Goal: Task Accomplishment & Management: Use online tool/utility

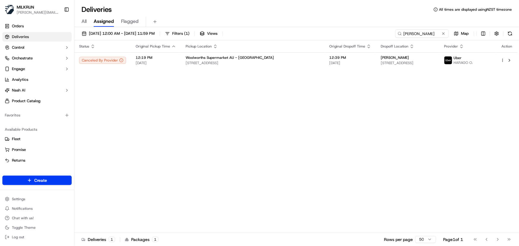
click at [103, 114] on div "Status Original Pickup Time Pickup Location Original Dropoff Time Dropoff Locat…" at bounding box center [295, 136] width 443 height 193
click at [293, 130] on div "Status Original Pickup Time Pickup Location Original Dropoff Time Dropoff Locat…" at bounding box center [295, 136] width 443 height 193
click at [309, 132] on div "Status Original Pickup Time Pickup Location Original Dropoff Time Dropoff Locat…" at bounding box center [295, 136] width 443 height 193
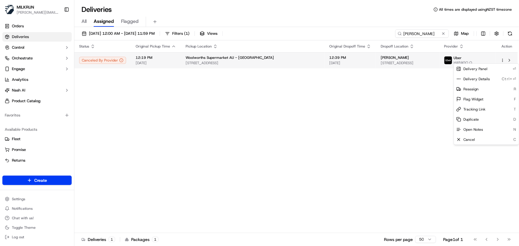
click at [502, 61] on html "[PERSON_NAME] [PERSON_NAME][EMAIL_ADDRESS][DOMAIN_NAME] Toggle Sidebar Orders D…" at bounding box center [259, 123] width 519 height 246
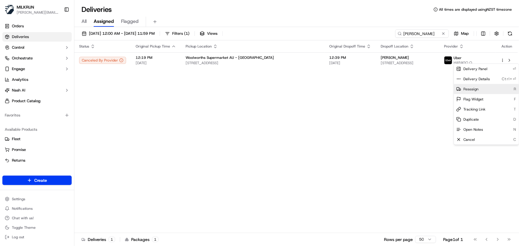
click at [464, 89] on span "Reassign" at bounding box center [470, 89] width 15 height 5
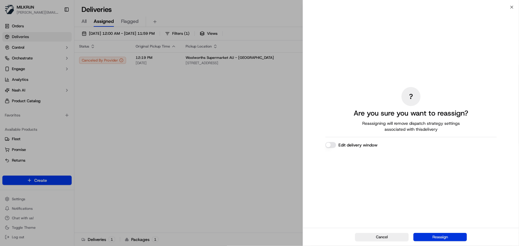
click at [434, 236] on button "Reassign" at bounding box center [440, 237] width 54 height 8
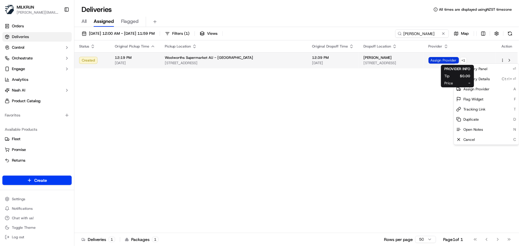
click at [446, 61] on span "Assign Provider" at bounding box center [443, 60] width 30 height 7
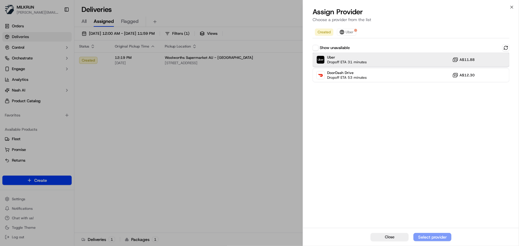
click at [400, 61] on div "Uber Dropoff ETA 31 minutes A$11.88" at bounding box center [411, 60] width 197 height 14
click at [431, 237] on div "Assign Provider" at bounding box center [432, 237] width 29 height 6
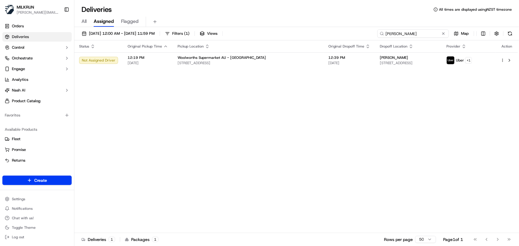
drag, startPoint x: 407, startPoint y: 29, endPoint x: 199, endPoint y: -1, distance: 210.1
click at [199, 0] on html "MILKRUN irene.salaivao@woolworths.co.nz Toggle Sidebar Orders Deliveries Contro…" at bounding box center [259, 123] width 519 height 246
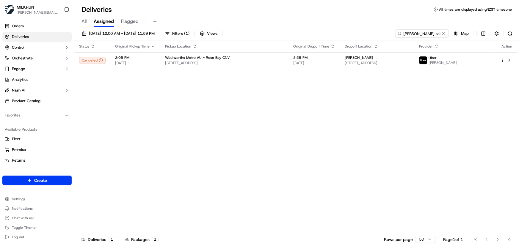
click at [252, 122] on div "Status Original Pickup Time Pickup Location Original Dropoff Time Dropoff Locat…" at bounding box center [295, 136] width 443 height 193
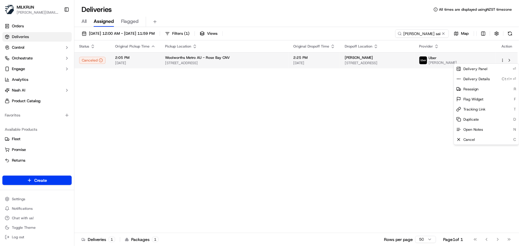
click at [501, 59] on html "MILKRUN irene.salaivao@woolworths.co.nz Toggle Sidebar Orders Deliveries Contro…" at bounding box center [259, 123] width 519 height 246
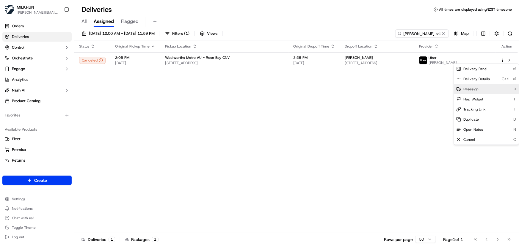
click at [482, 89] on div "Reassign R" at bounding box center [486, 89] width 65 height 10
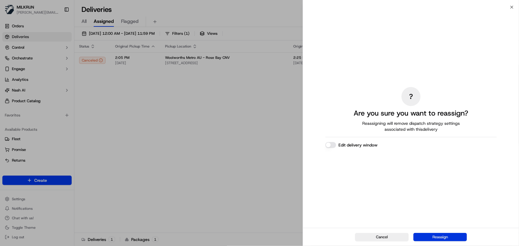
click at [446, 236] on button "Reassign" at bounding box center [440, 237] width 54 height 8
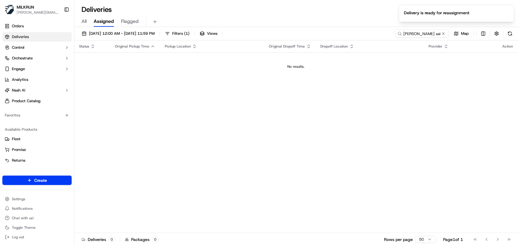
click at [458, 59] on td "No results." at bounding box center [295, 66] width 443 height 29
click at [85, 21] on span "All" at bounding box center [83, 21] width 5 height 7
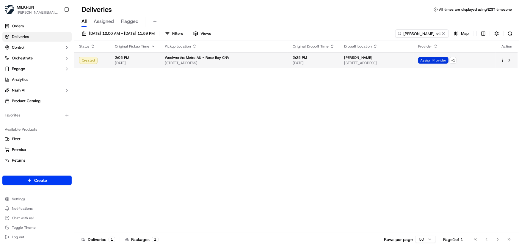
click at [448, 62] on span "Assign Provider" at bounding box center [433, 60] width 30 height 7
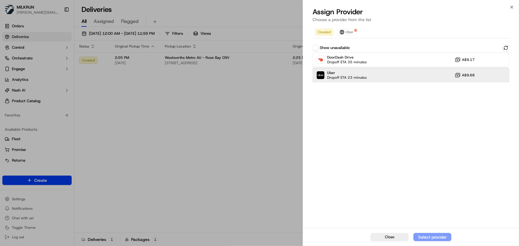
click at [406, 77] on div "Uber Dropoff ETA 23 minutes A$9.68" at bounding box center [411, 75] width 197 height 14
click at [425, 236] on div "Assign Provider" at bounding box center [432, 237] width 29 height 6
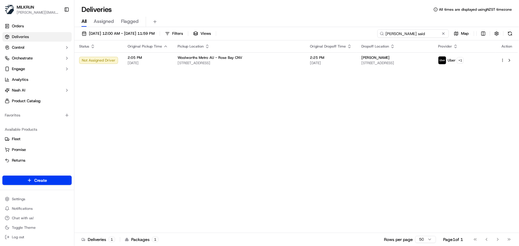
drag, startPoint x: 435, startPoint y: 32, endPoint x: 186, endPoint y: 15, distance: 250.4
click at [187, 15] on div "Deliveries All times are displayed using NZST timezone All Assigned Flagged 18/…" at bounding box center [296, 123] width 445 height 246
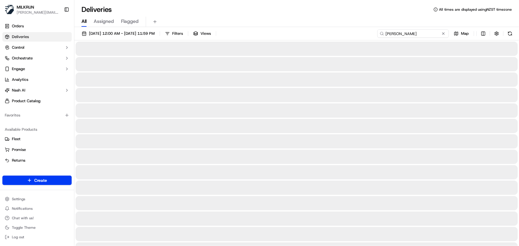
type input "mary vlamos"
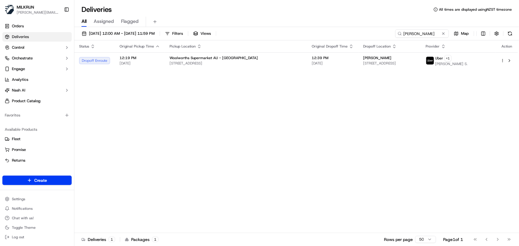
click at [183, 101] on div "Status Original Pickup Time Pickup Location Original Dropoff Time Dropoff Locat…" at bounding box center [295, 136] width 443 height 193
click at [134, 110] on div "Status Original Pickup Time Pickup Location Original Dropoff Time Dropoff Locat…" at bounding box center [295, 136] width 443 height 193
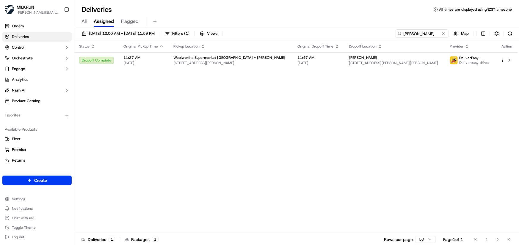
click at [194, 14] on div "Deliveries All times are displayed using NZST timezone All Assigned Flagged 18/…" at bounding box center [296, 123] width 445 height 246
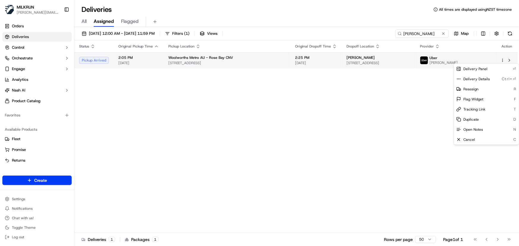
click at [503, 61] on html "MILKRUN irene.salaivao@woolworths.co.nz Toggle Sidebar Orders Deliveries Contro…" at bounding box center [259, 123] width 519 height 246
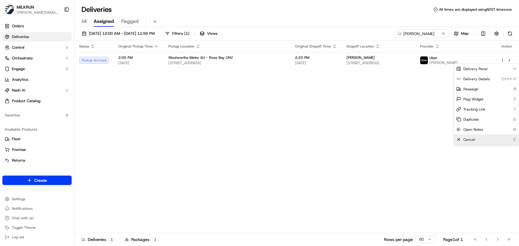
click at [468, 139] on span "Cancel" at bounding box center [469, 139] width 12 height 5
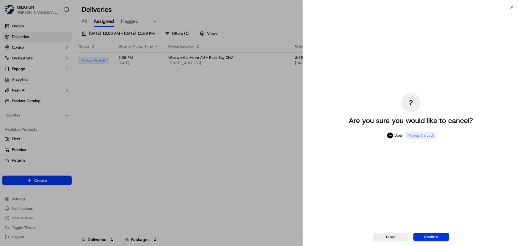
click at [432, 237] on button "Confirm" at bounding box center [431, 237] width 36 height 8
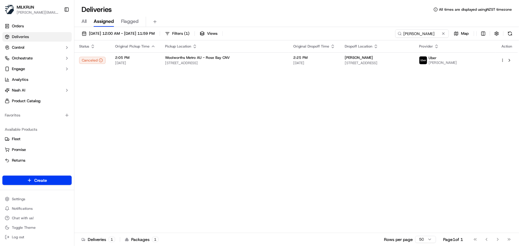
click at [278, 139] on div "Status Original Pickup Time Pickup Location Original Dropoff Time Dropoff Locat…" at bounding box center [295, 136] width 443 height 193
drag, startPoint x: 429, startPoint y: 32, endPoint x: 33, endPoint y: 12, distance: 397.2
click at [34, 13] on div "MILKRUN irene.salaivao@woolworths.co.nz Toggle Sidebar Orders Deliveries Contro…" at bounding box center [259, 123] width 519 height 246
paste input "[PERSON_NAME]"
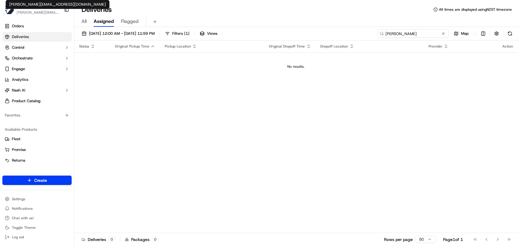
type input "[PERSON_NAME]"
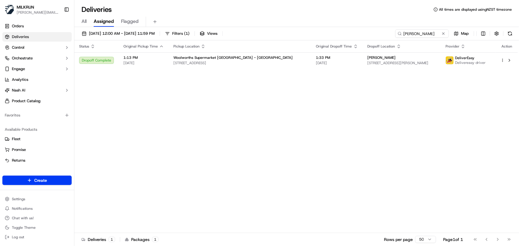
click at [262, 134] on div "Status Original Pickup Time Pickup Location Original Dropoff Time Dropoff Locat…" at bounding box center [295, 136] width 443 height 193
click at [229, 135] on div "Status Original Pickup Time Pickup Location Original Dropoff Time Dropoff Locat…" at bounding box center [295, 136] width 443 height 193
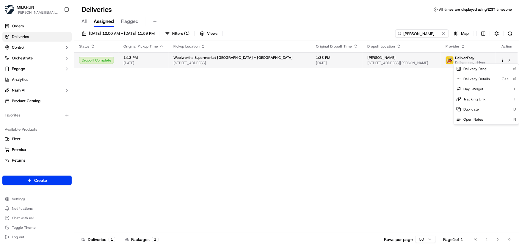
click at [503, 62] on html "MILKRUN irene.salaivao@woolworths.co.nz Toggle Sidebar Orders Deliveries Contro…" at bounding box center [259, 123] width 519 height 246
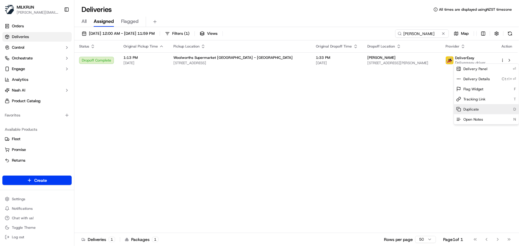
click at [478, 108] on span "Duplicate" at bounding box center [470, 109] width 15 height 5
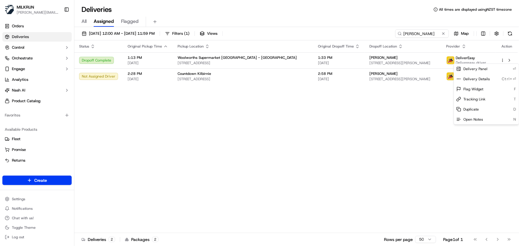
drag, startPoint x: 246, startPoint y: 142, endPoint x: 429, endPoint y: 96, distance: 188.6
click at [249, 141] on html "MILKRUN irene.salaivao@woolworths.co.nz Toggle Sidebar Orders Deliveries Contro…" at bounding box center [259, 123] width 519 height 246
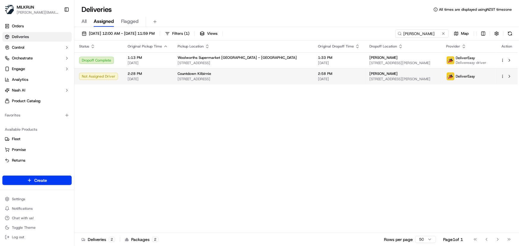
click at [502, 77] on html "MILKRUN irene.salaivao@woolworths.co.nz Toggle Sidebar Orders Deliveries Contro…" at bounding box center [259, 123] width 519 height 246
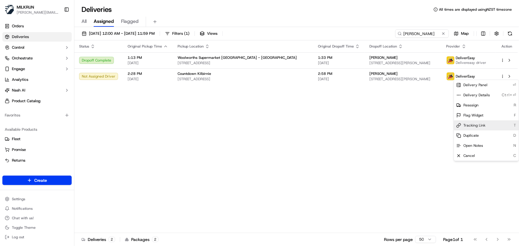
click at [480, 125] on span "Tracking Link" at bounding box center [474, 125] width 22 height 5
click at [403, 142] on html "MILKRUN irene.salaivao@woolworths.co.nz Toggle Sidebar Orders Deliveries Contro…" at bounding box center [259, 123] width 519 height 246
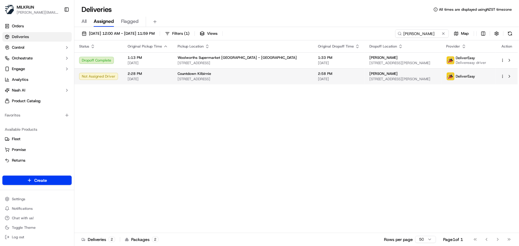
click at [502, 76] on html "MILKRUN irene.salaivao@woolworths.co.nz Toggle Sidebar Orders Deliveries Contro…" at bounding box center [259, 123] width 519 height 246
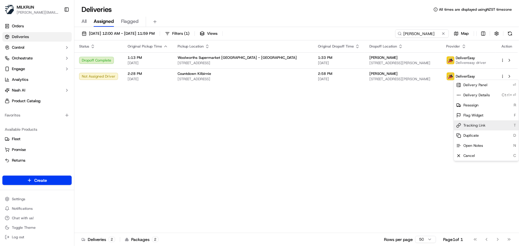
click at [476, 126] on span "Tracking Link" at bounding box center [474, 125] width 22 height 5
click at [502, 76] on html "MILKRUN irene.salaivao@woolworths.co.nz Toggle Sidebar Orders Deliveries Contro…" at bounding box center [259, 123] width 519 height 246
click at [476, 125] on span "Tracking Link" at bounding box center [474, 125] width 22 height 5
click at [104, 113] on html "MILKRUN irene.salaivao@woolworths.co.nz Toggle Sidebar Orders Deliveries Contro…" at bounding box center [259, 123] width 519 height 246
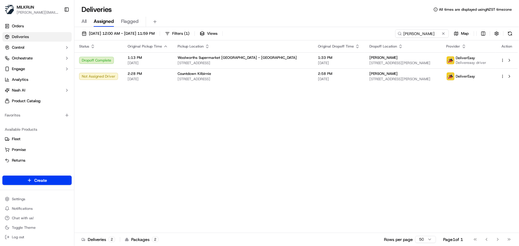
click at [185, 147] on div "Status Original Pickup Time Pickup Location Original Dropoff Time Dropoff Locat…" at bounding box center [295, 136] width 443 height 193
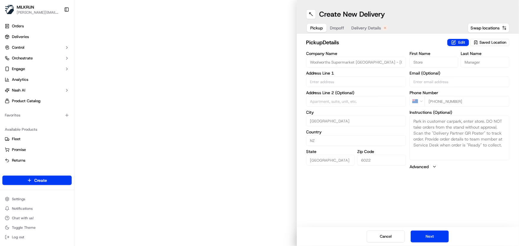
type input "47 Bay Rd"
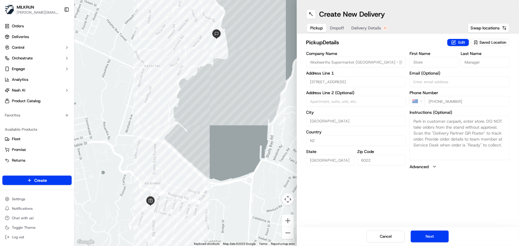
click at [361, 29] on span "Delivery Details" at bounding box center [366, 28] width 30 height 6
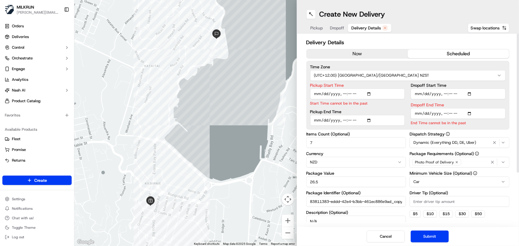
click at [357, 58] on div "now scheduled" at bounding box center [407, 54] width 203 height 10
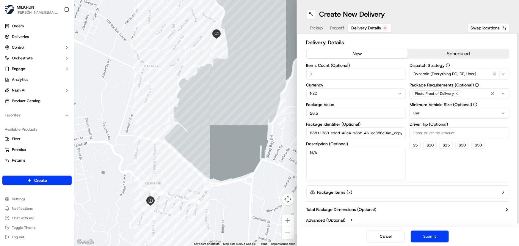
click at [357, 54] on button "now" at bounding box center [357, 53] width 101 height 9
click at [428, 235] on button "Submit" at bounding box center [430, 237] width 38 height 12
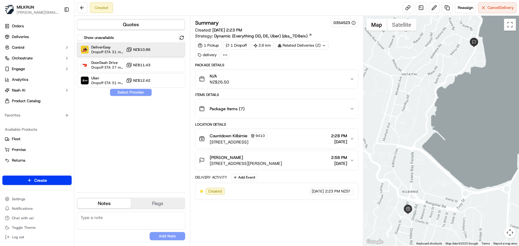
click at [166, 51] on div at bounding box center [167, 49] width 7 height 7
click at [131, 91] on button "Assign Provider" at bounding box center [131, 92] width 42 height 7
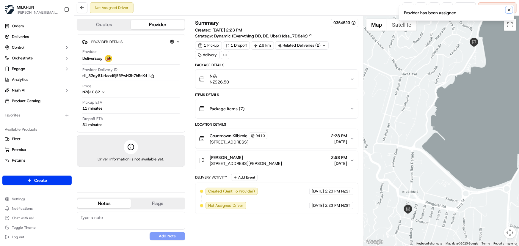
click at [509, 9] on icon "Notifications (F8)" at bounding box center [509, 10] width 2 height 2
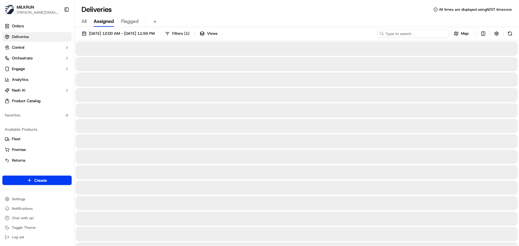
click at [413, 34] on input at bounding box center [412, 33] width 71 height 8
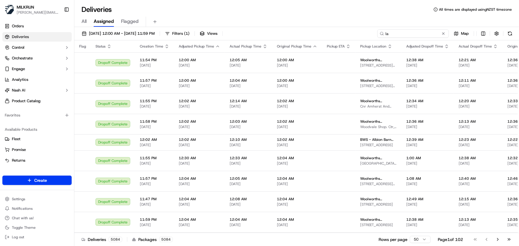
type input "l"
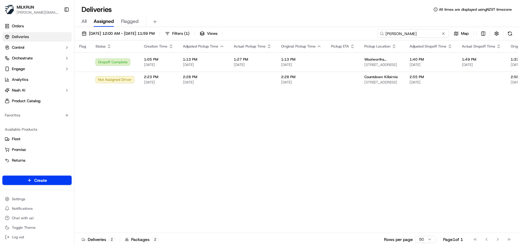
type input "[PERSON_NAME]"
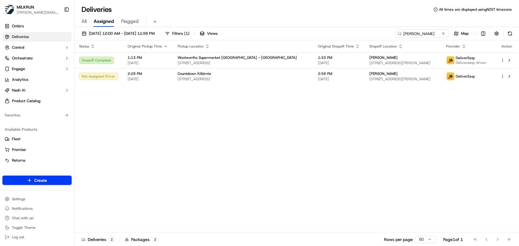
click at [217, 131] on div "Status Original Pickup Time Pickup Location Original Dropoff Time Dropoff Locat…" at bounding box center [295, 136] width 443 height 193
